Goal: Information Seeking & Learning: Learn about a topic

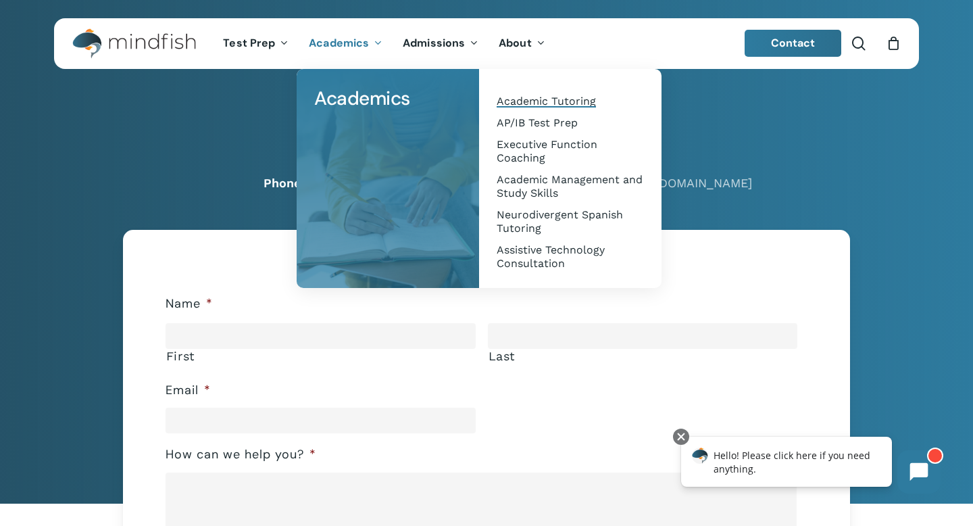
click at [532, 98] on span "Academic Tutoring" at bounding box center [546, 101] width 99 height 13
click at [546, 211] on span "Neurodivergent Spanish Tutoring" at bounding box center [560, 221] width 126 height 26
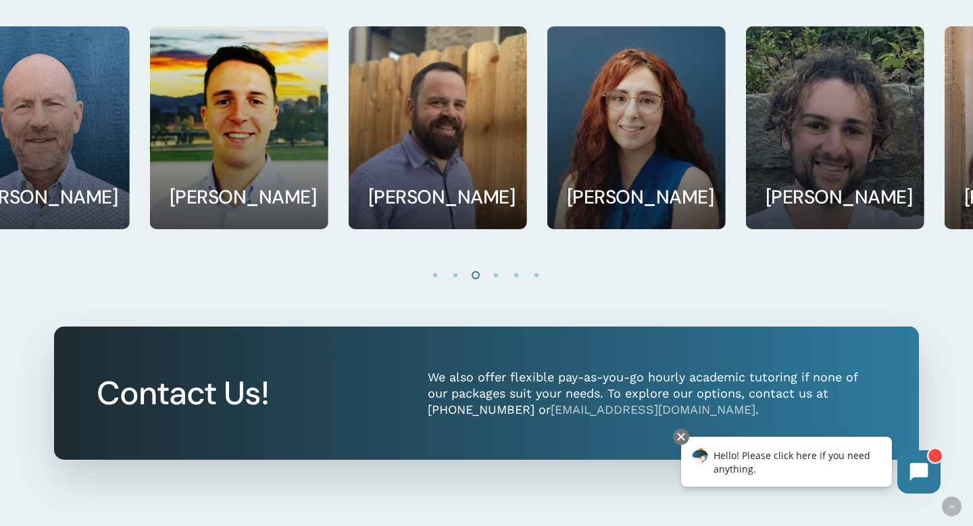
scroll to position [1198, 0]
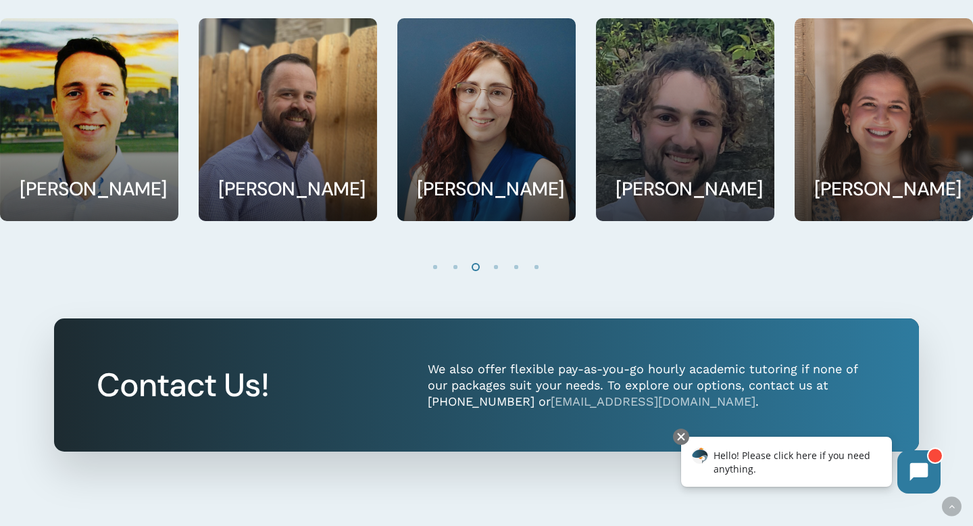
click at [437, 268] on li "Page dot 1" at bounding box center [436, 266] width 20 height 20
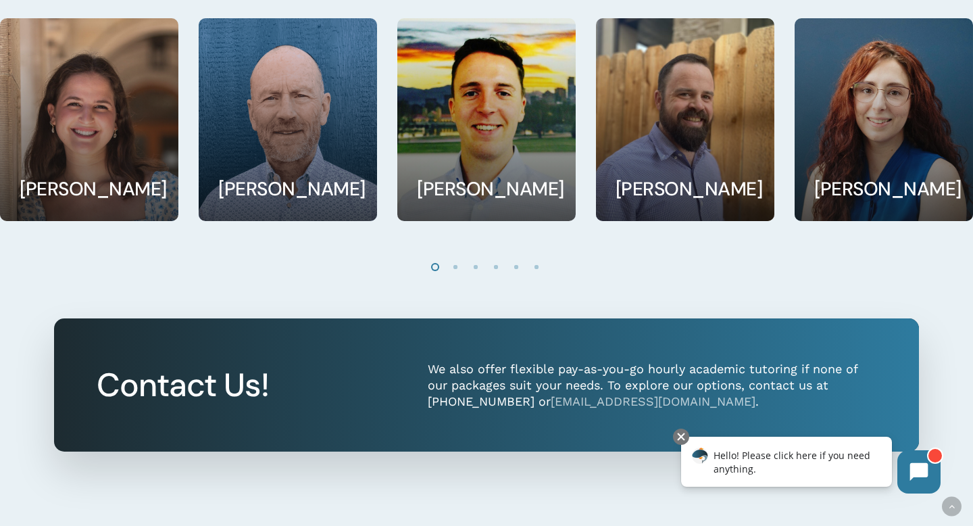
click at [454, 268] on li "Page dot 2" at bounding box center [456, 266] width 20 height 20
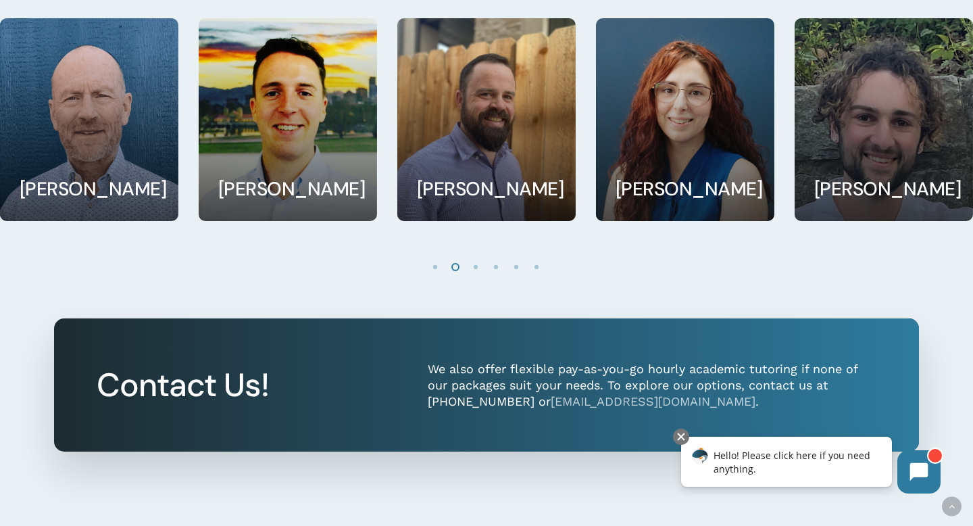
click at [479, 266] on li "Page dot 3" at bounding box center [476, 266] width 20 height 20
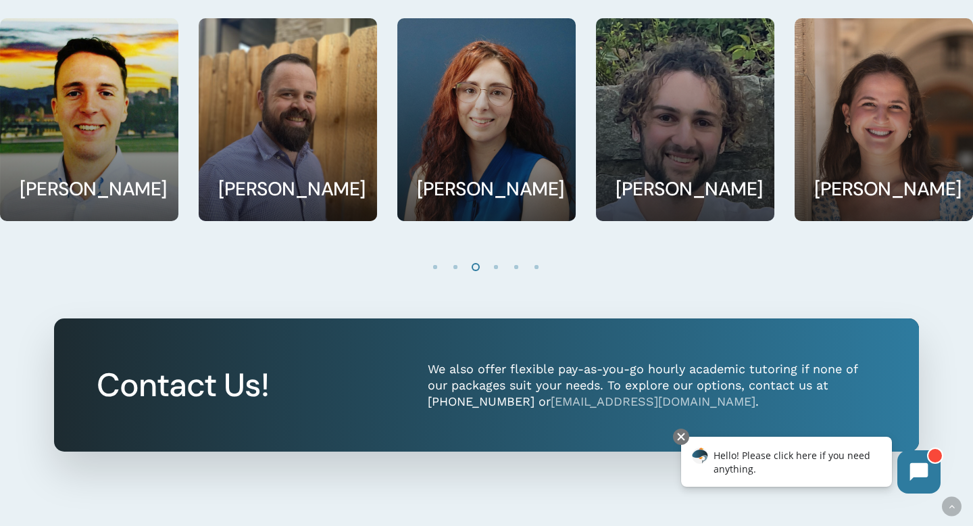
click at [500, 268] on li "Page dot 4" at bounding box center [497, 266] width 20 height 20
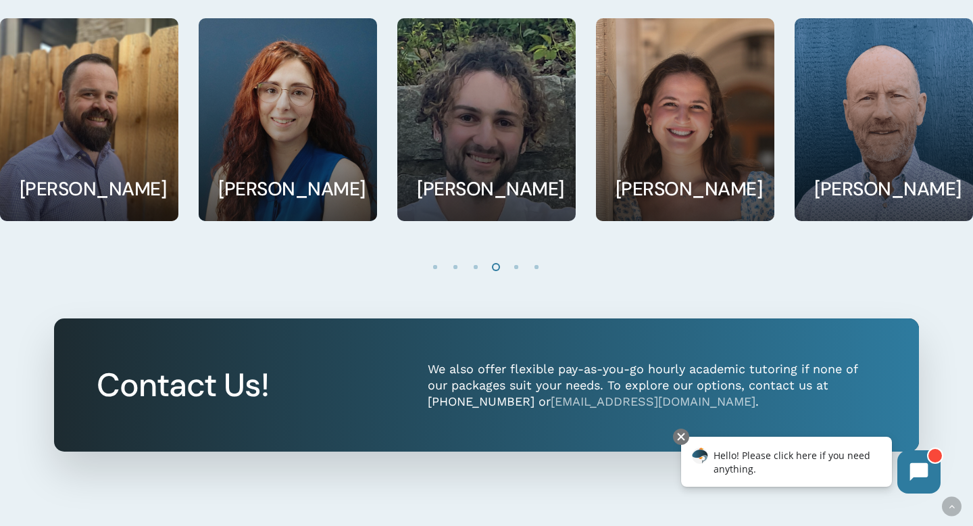
click at [518, 269] on li "Page dot 5" at bounding box center [517, 266] width 20 height 20
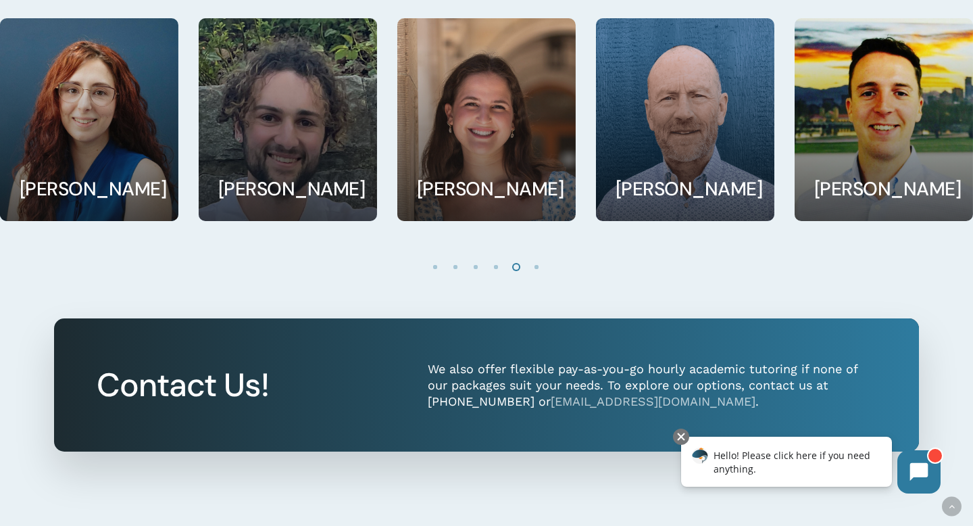
click at [535, 269] on li "Page dot 6" at bounding box center [537, 266] width 20 height 20
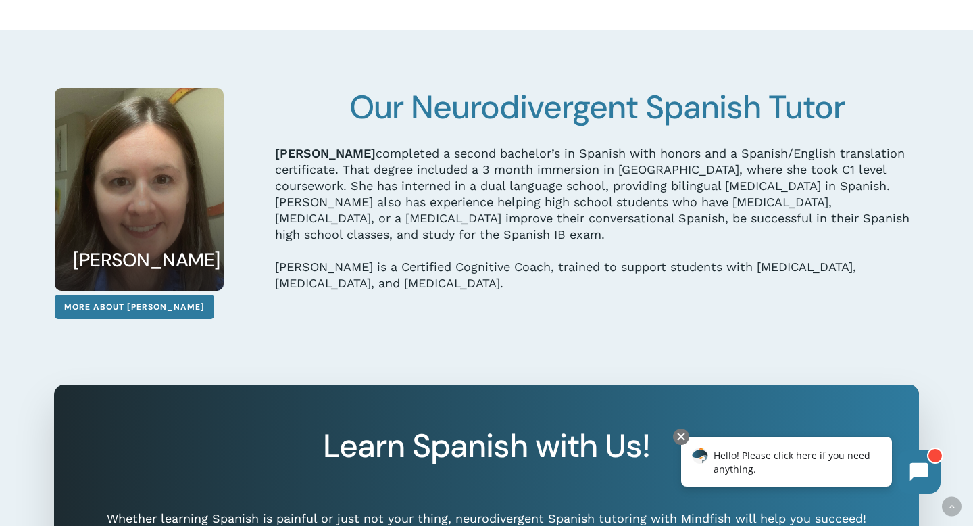
scroll to position [1649, 0]
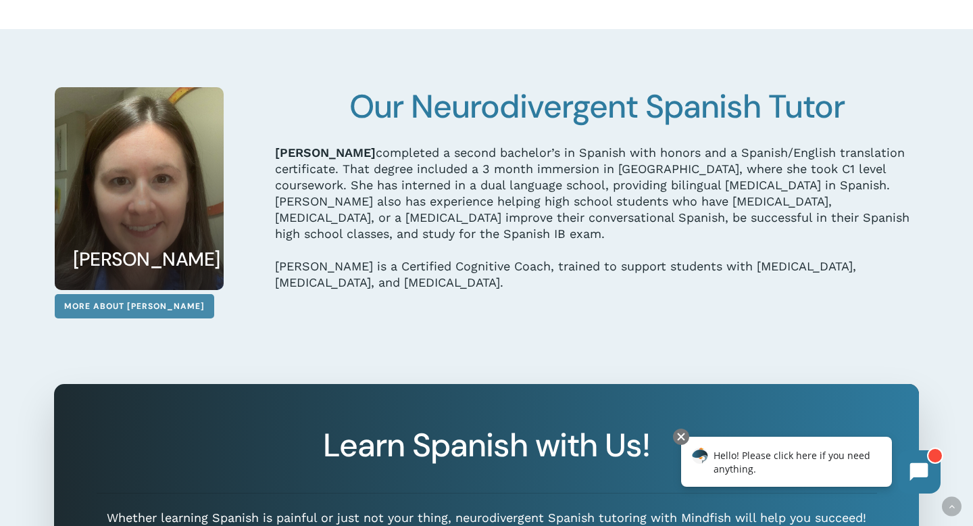
click at [125, 301] on span "More About Hannah" at bounding box center [134, 306] width 141 height 14
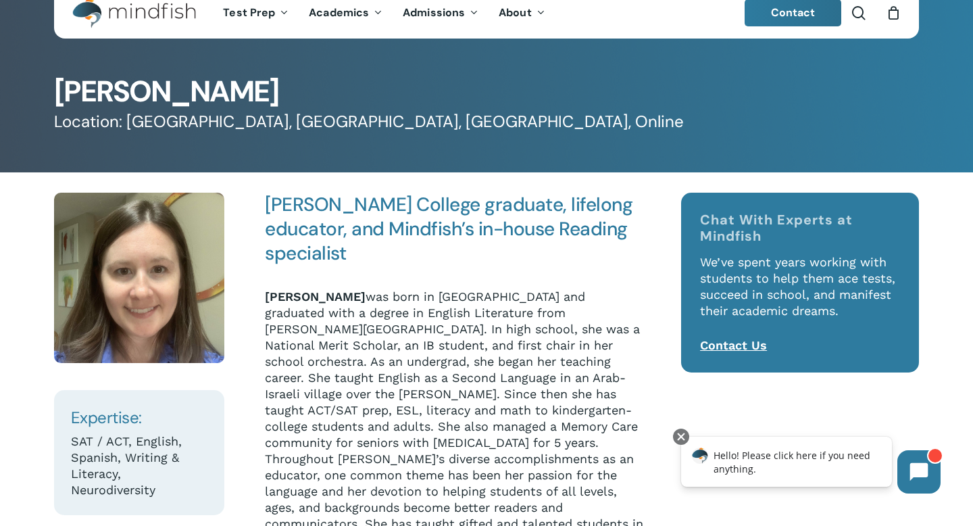
scroll to position [27, 0]
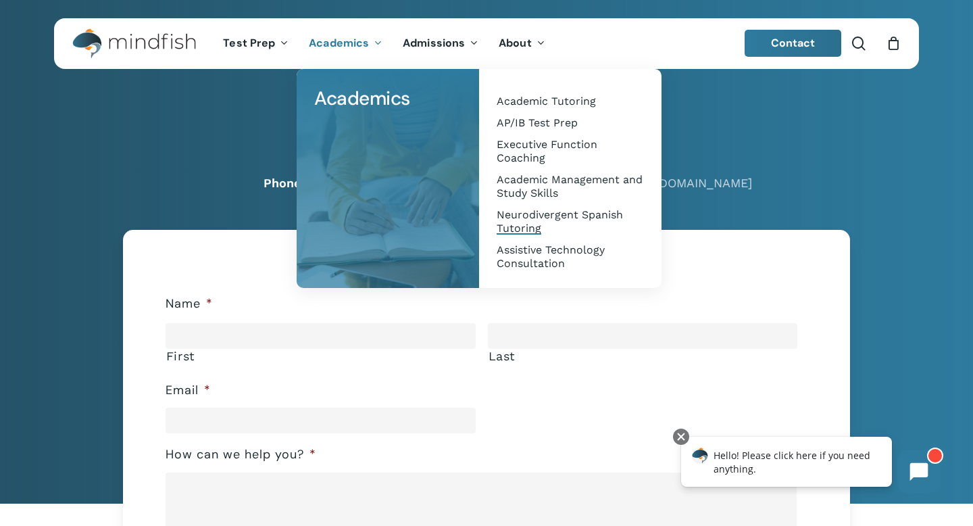
click at [545, 229] on link "Neurodivergent Spanish Tutoring" at bounding box center [570, 221] width 155 height 35
